Goal: Check status: Check status

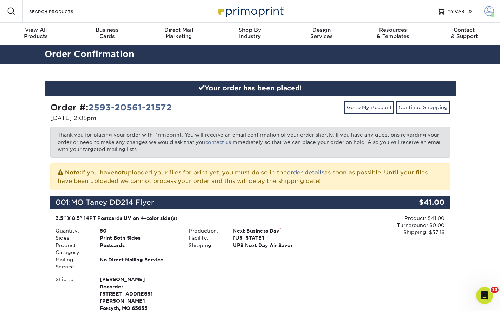
click at [489, 11] on span at bounding box center [490, 11] width 10 height 10
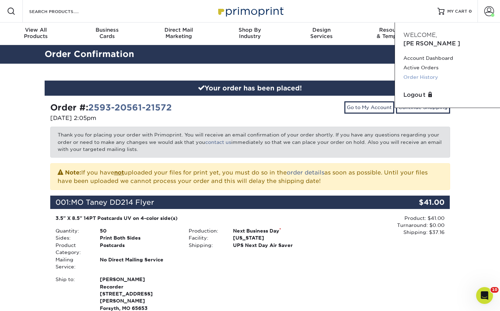
click at [426, 72] on link "Order History" at bounding box center [448, 76] width 88 height 9
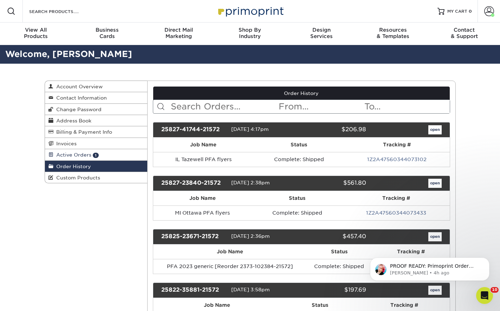
click at [81, 154] on span "Active Orders" at bounding box center [72, 155] width 38 height 6
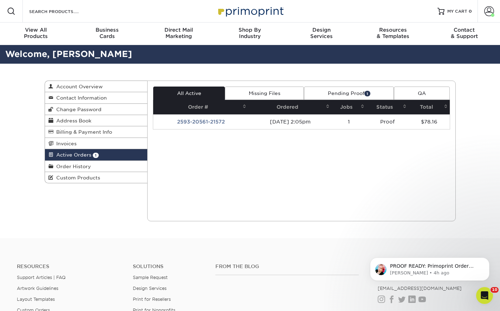
click at [357, 94] on link "Pending Proof 1" at bounding box center [349, 93] width 90 height 13
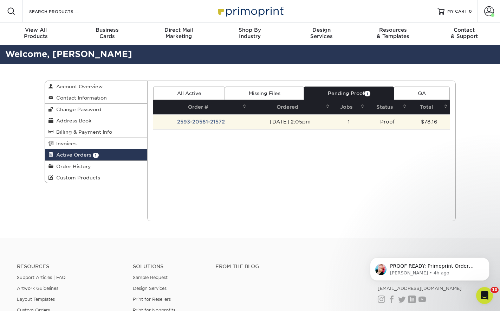
click at [300, 123] on td "[DATE] 2:05pm" at bounding box center [290, 121] width 83 height 15
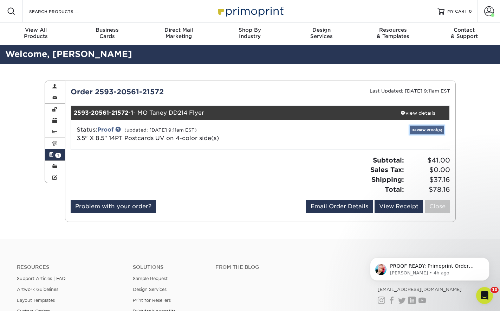
click at [429, 132] on link "Review Proof(s)" at bounding box center [427, 130] width 34 height 9
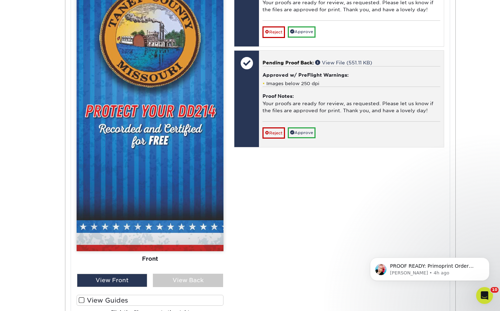
scroll to position [422, 0]
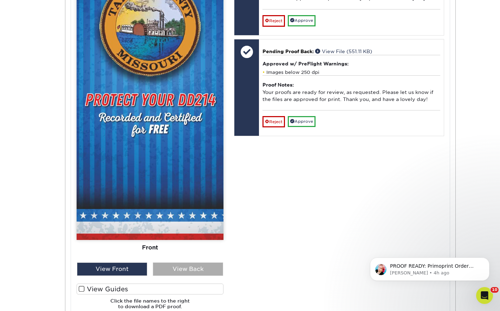
click at [203, 270] on div "View Back" at bounding box center [188, 268] width 70 height 13
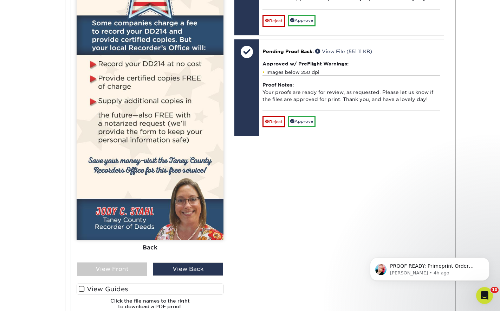
scroll to position [281, 0]
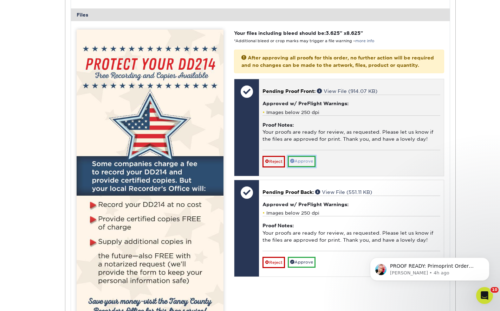
click at [298, 167] on link "Approve" at bounding box center [302, 161] width 28 height 11
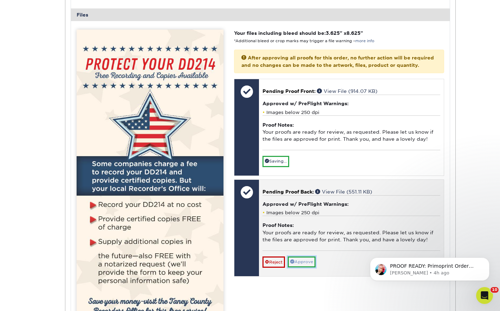
click at [310, 266] on link "Approve" at bounding box center [302, 261] width 28 height 11
